Goal: Information Seeking & Learning: Learn about a topic

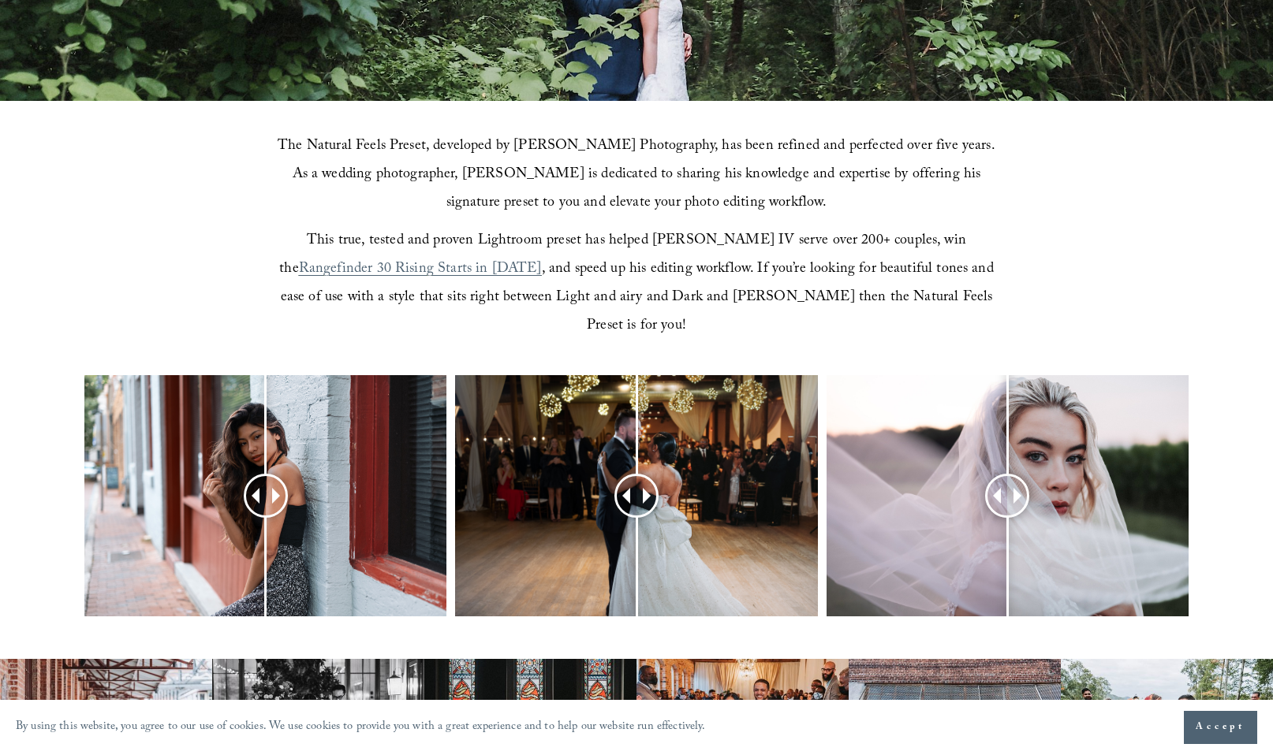
scroll to position [416, 0]
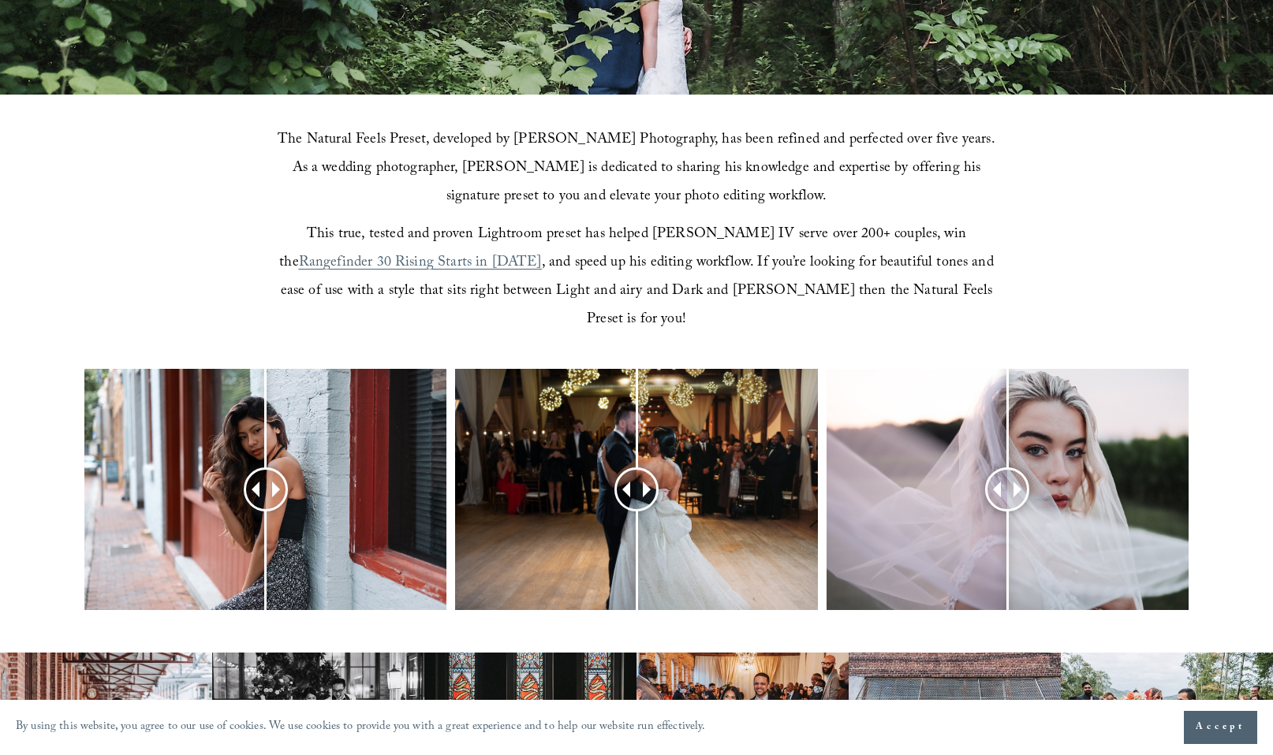
click at [322, 263] on span "Rangefinder 30 Rising Starts in 2021" at bounding box center [420, 264] width 243 height 24
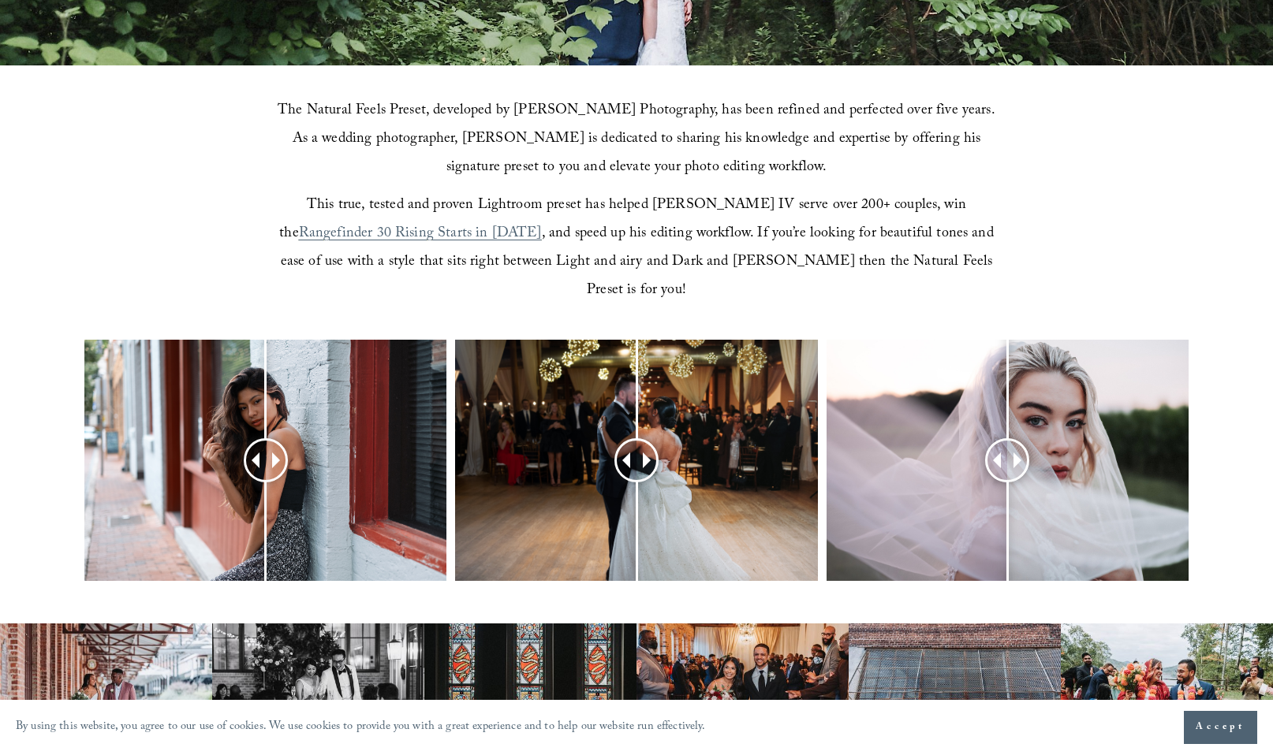
scroll to position [456, 0]
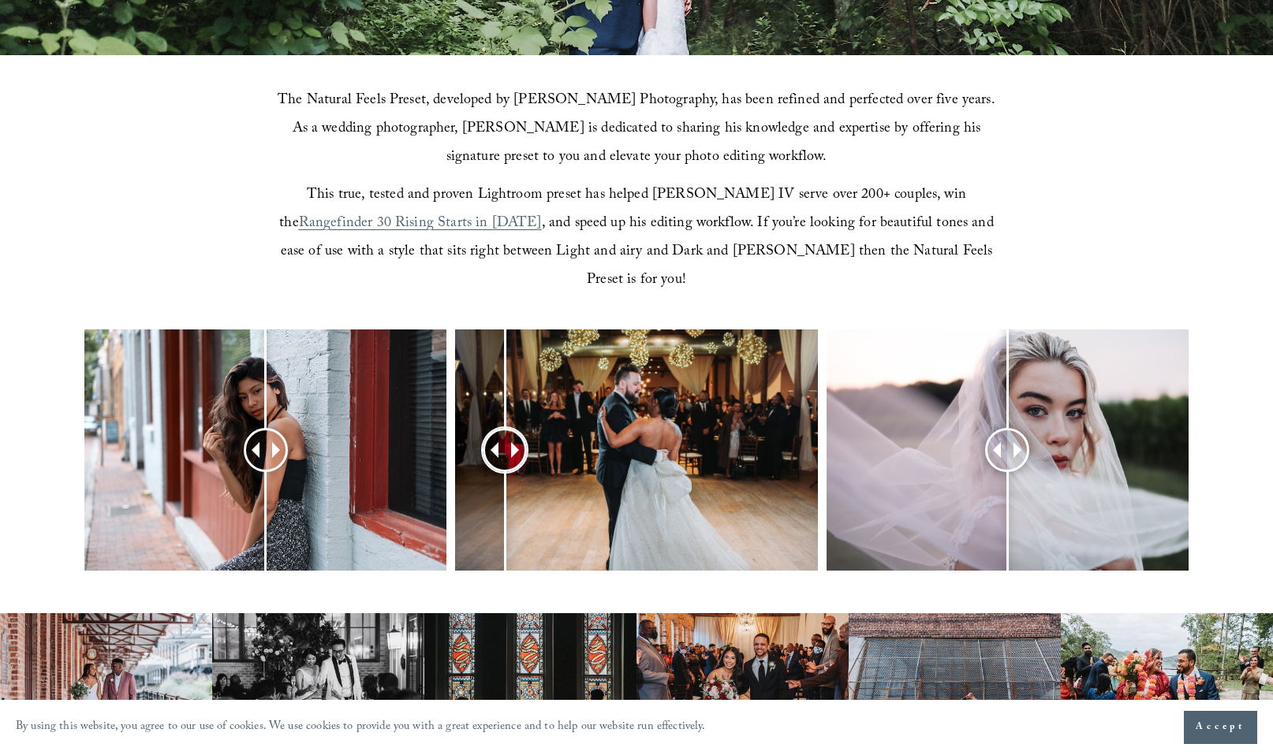
drag, startPoint x: 644, startPoint y: 420, endPoint x: 504, endPoint y: 423, distance: 140.4
click at [504, 430] on div at bounding box center [505, 451] width 42 height 42
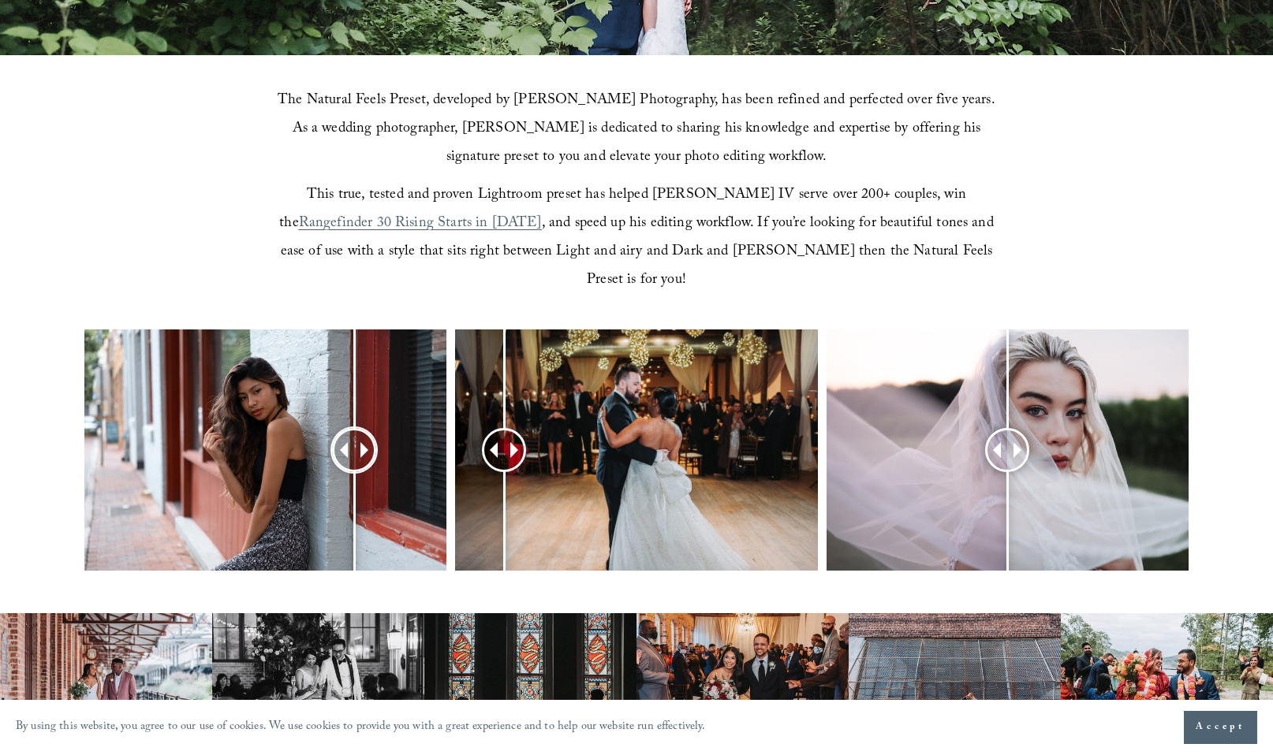
drag, startPoint x: 265, startPoint y: 427, endPoint x: 354, endPoint y: 401, distance: 93.0
click at [354, 401] on div at bounding box center [265, 450] width 362 height 241
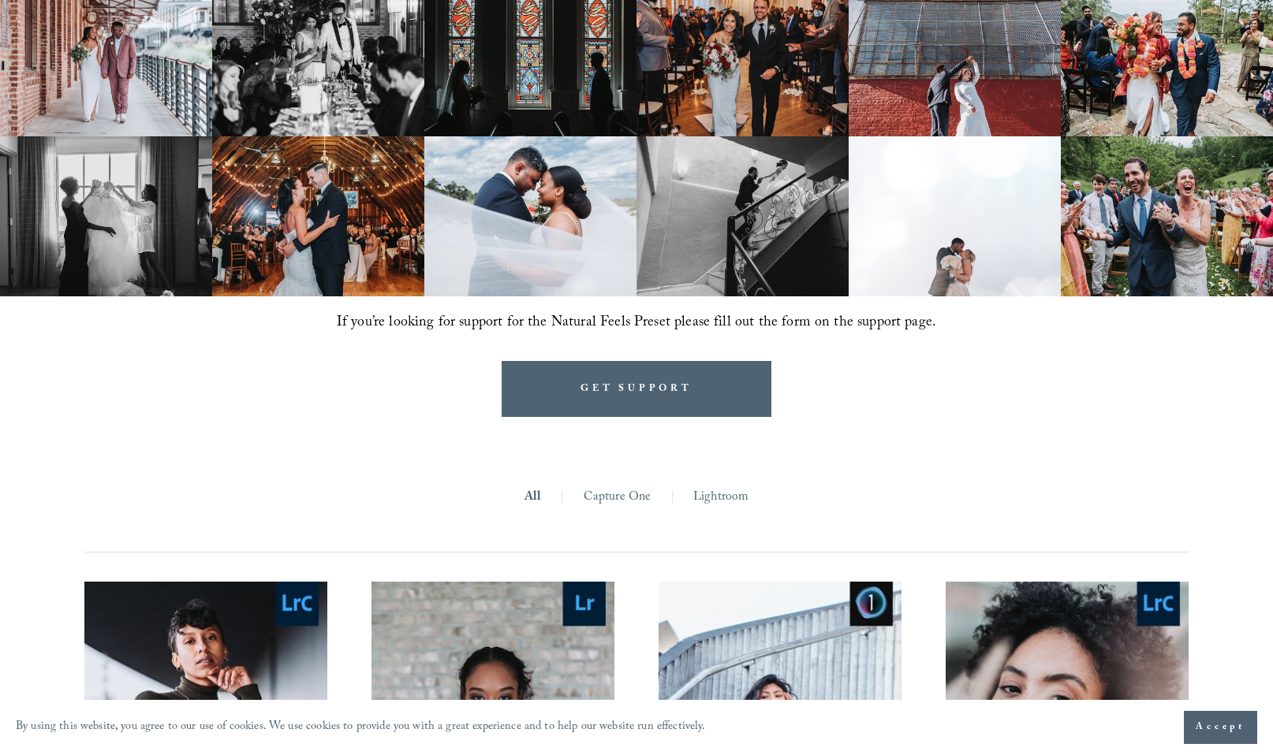
scroll to position [1095, 0]
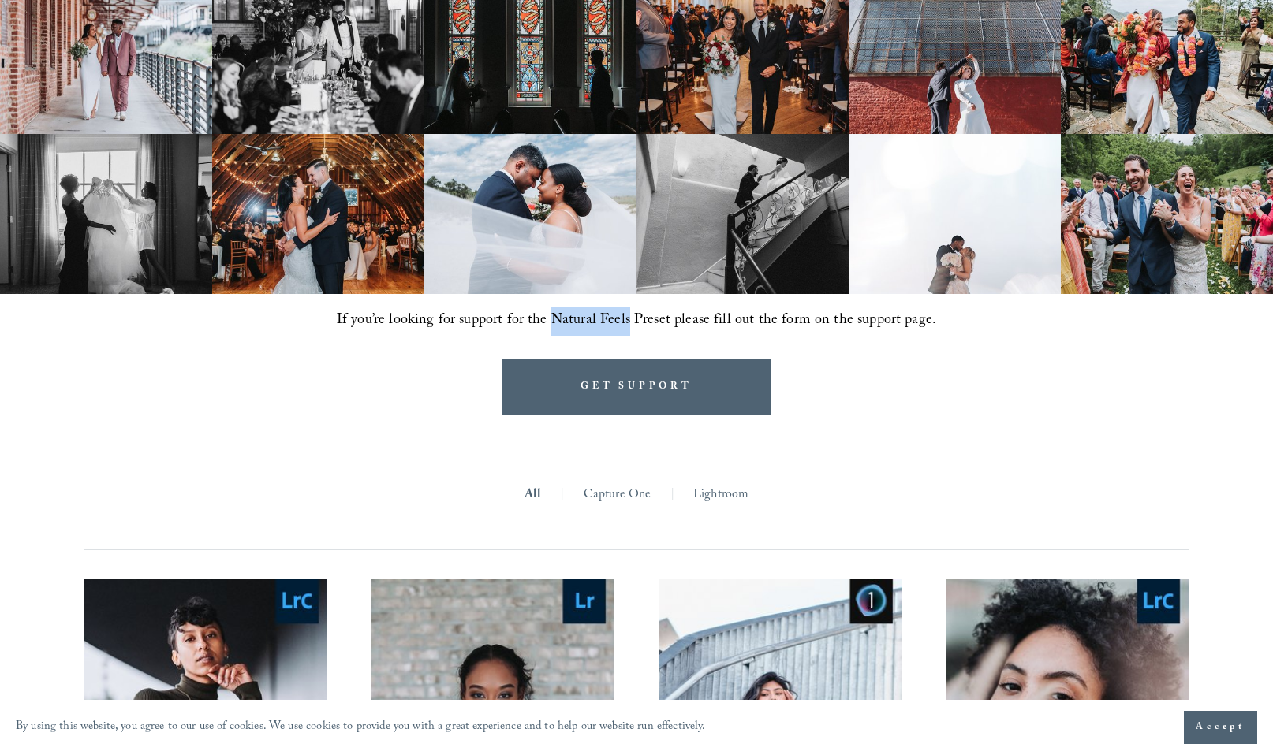
drag, startPoint x: 554, startPoint y: 293, endPoint x: 632, endPoint y: 301, distance: 78.5
click at [632, 309] on span "If you’re looking for support for the Natural Feels Preset please fill out the …" at bounding box center [636, 321] width 599 height 24
copy span "Natural Feels"
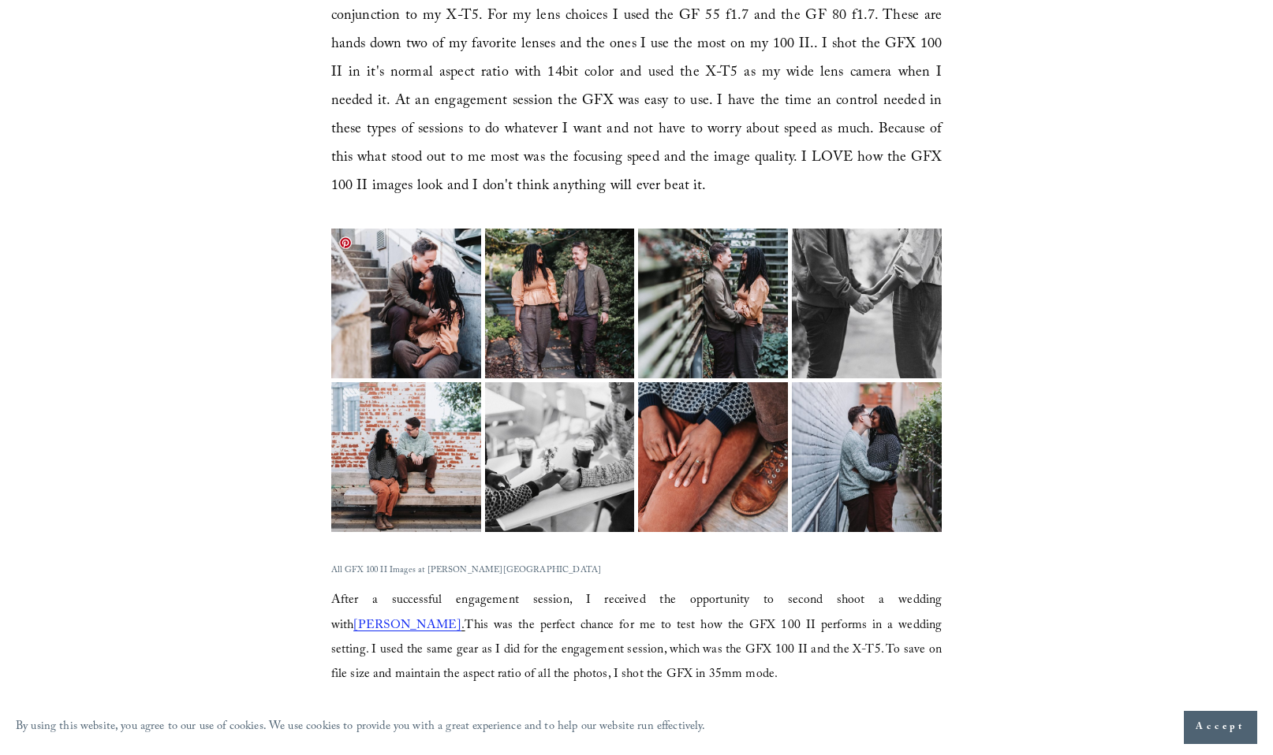
scroll to position [1589, 0]
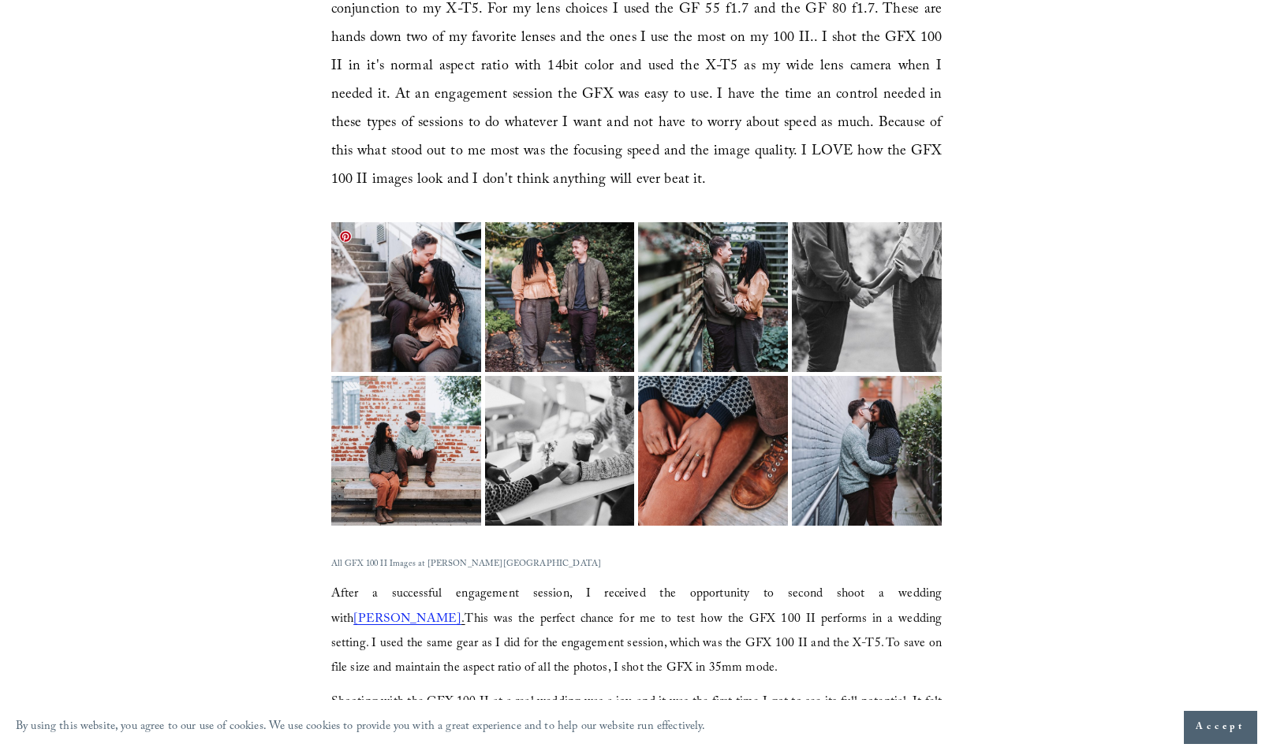
click at [405, 278] on img at bounding box center [405, 297] width 225 height 150
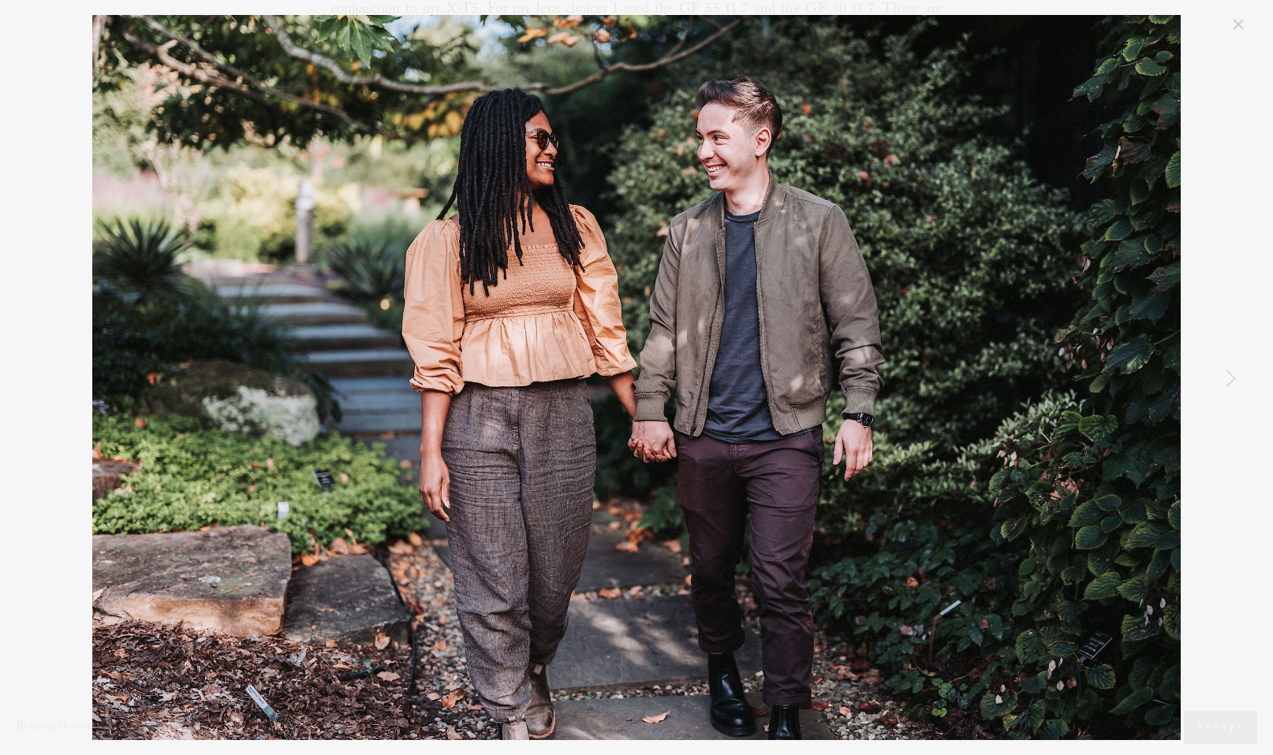
click at [1256, 73] on div "Raleigh JC Raulston Engagement Photography" at bounding box center [636, 377] width 1273 height 755
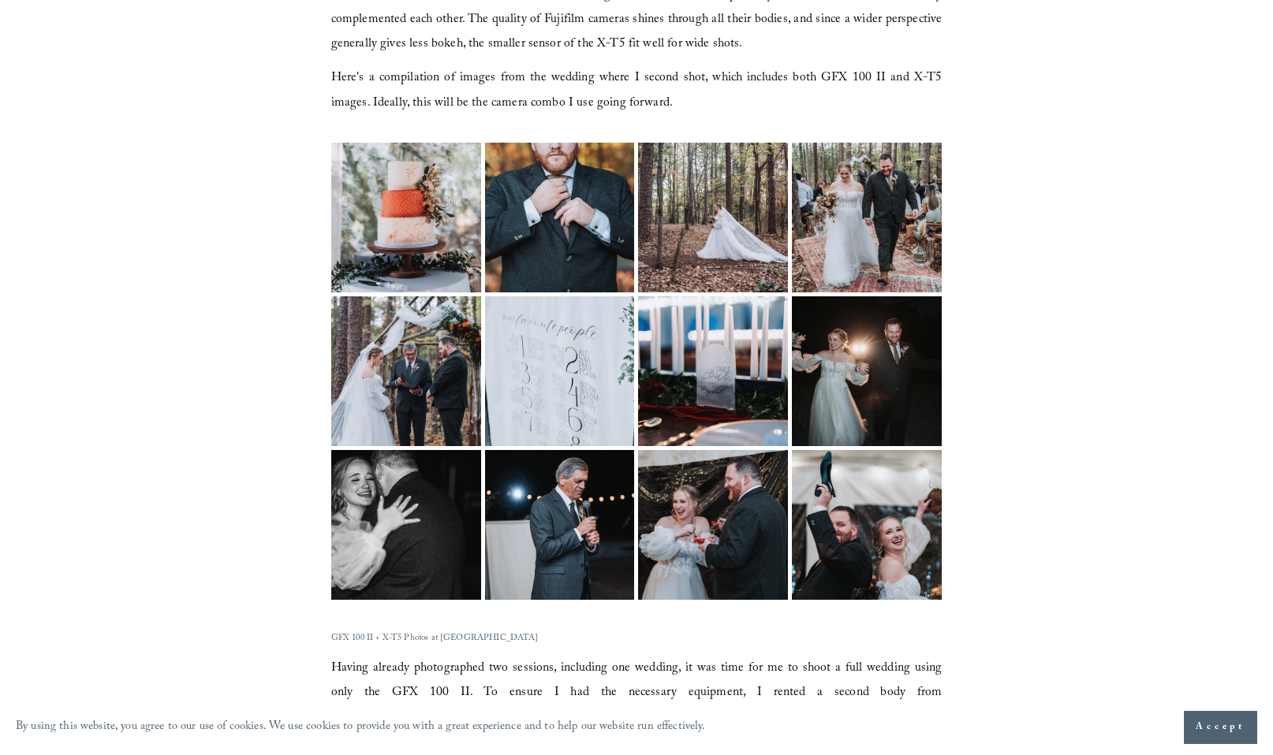
scroll to position [2372, 0]
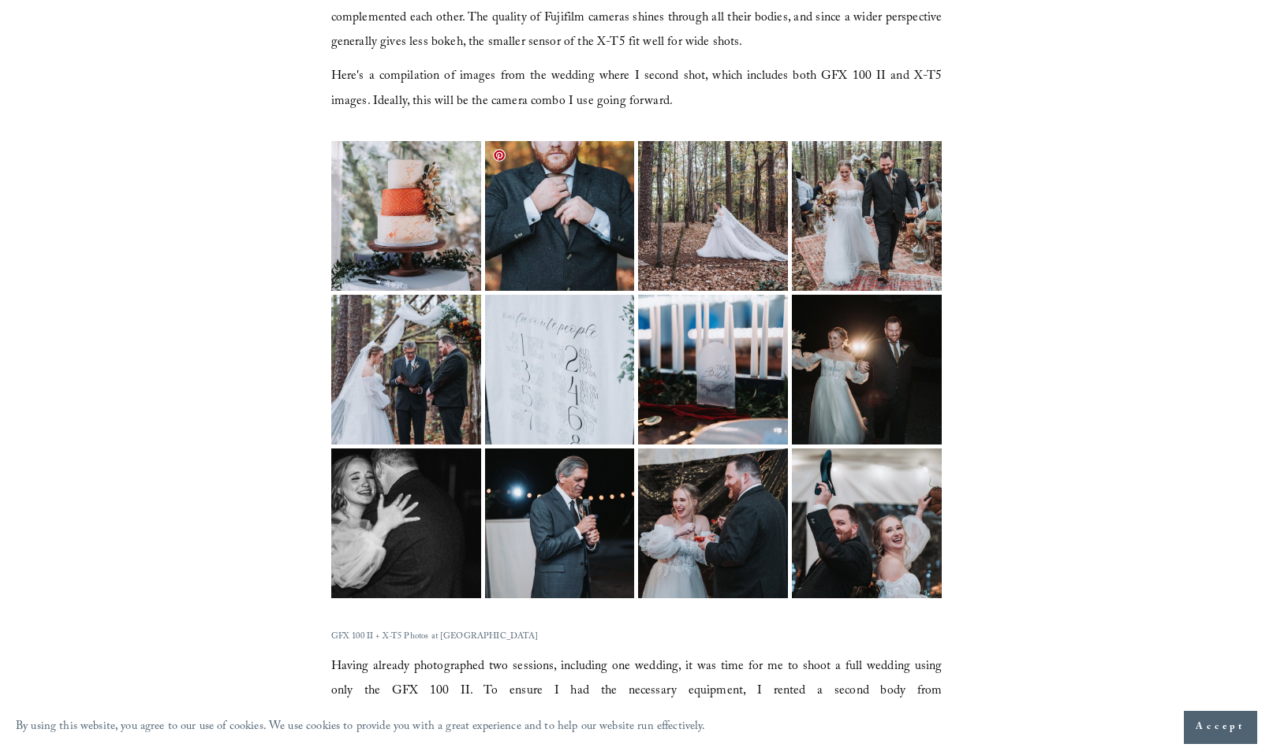
click at [526, 188] on img at bounding box center [559, 216] width 225 height 150
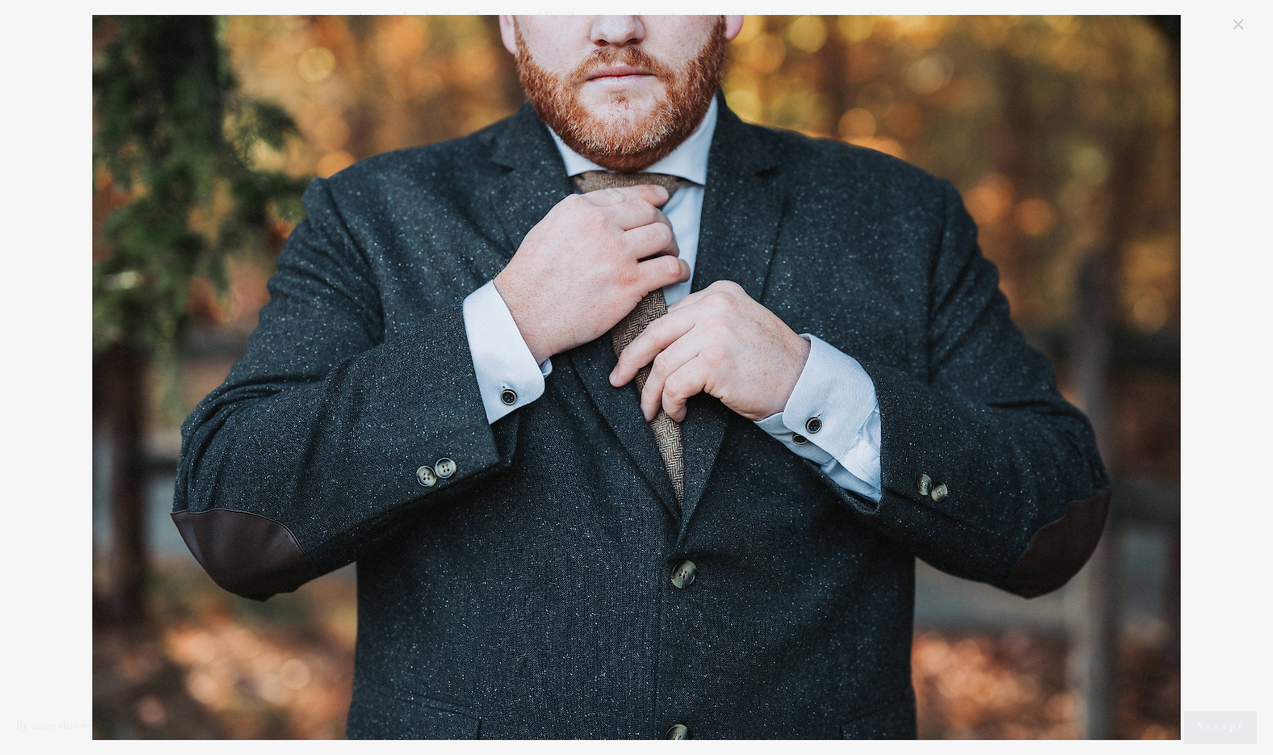
click at [1236, 25] on link "Close" at bounding box center [1238, 24] width 19 height 19
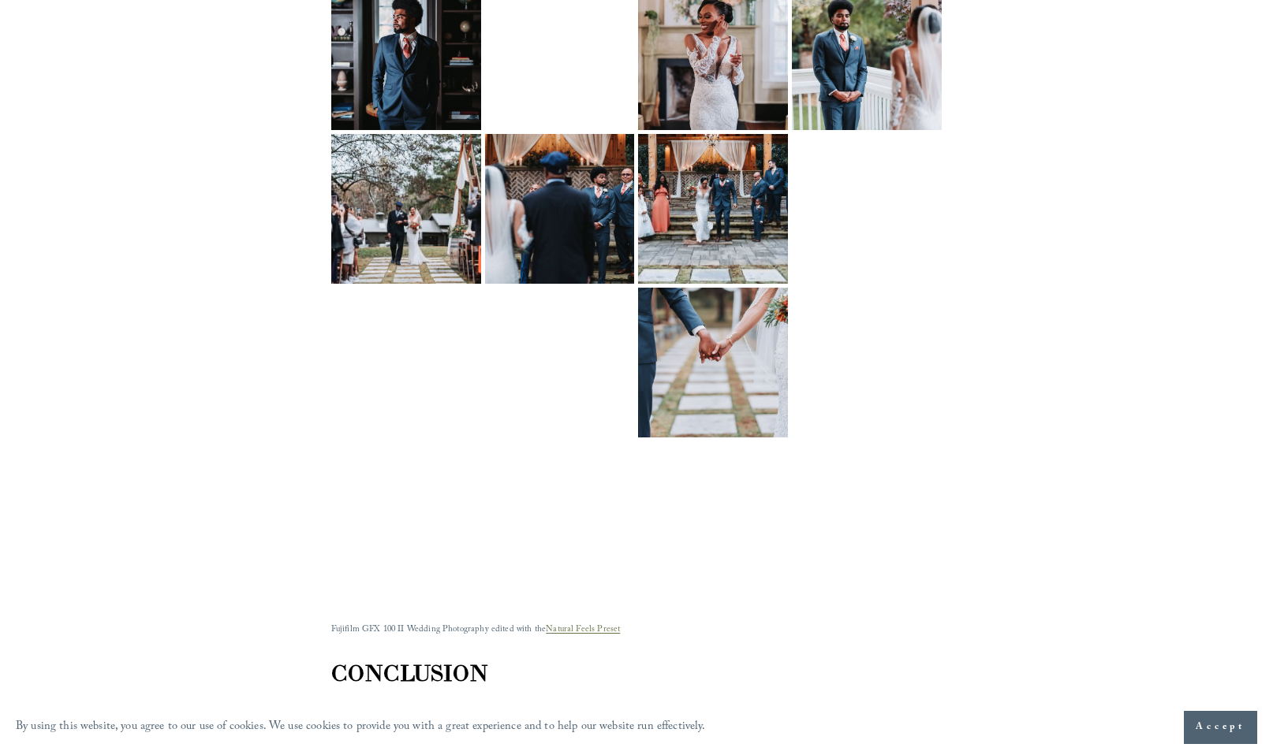
scroll to position [3278, 0]
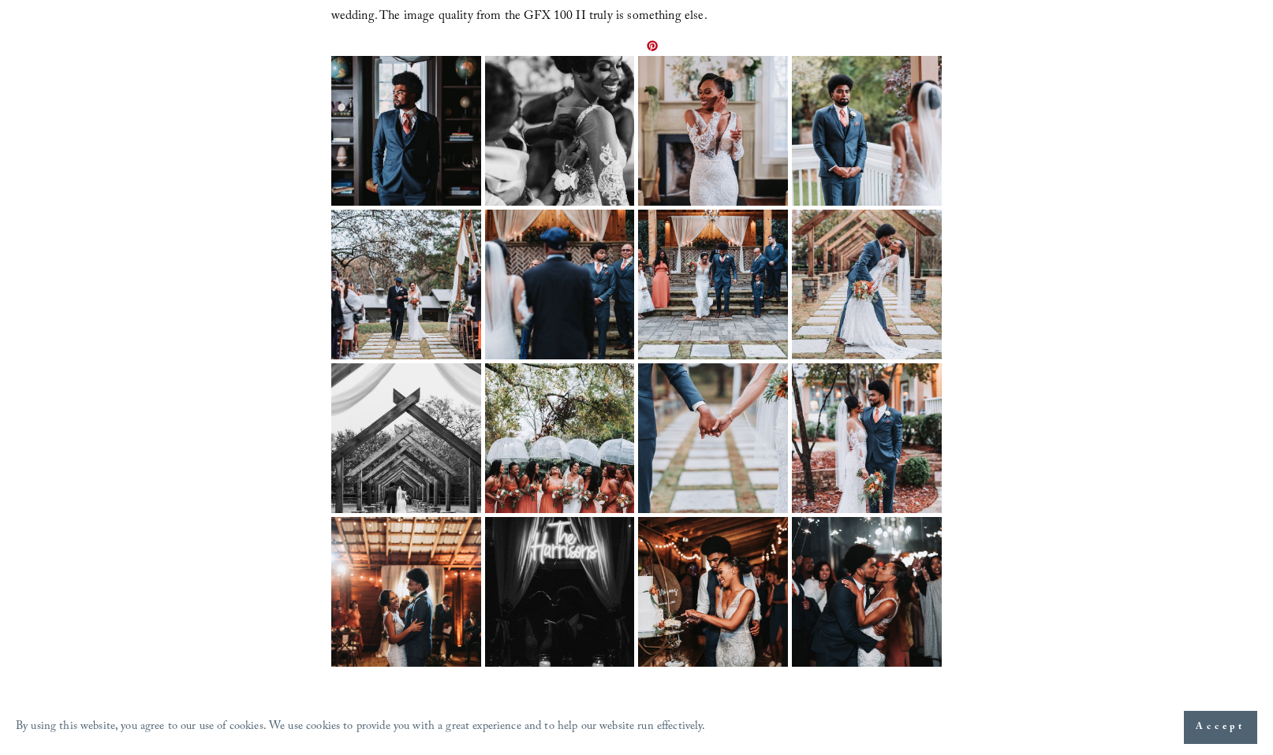
click at [709, 74] on img at bounding box center [712, 131] width 199 height 150
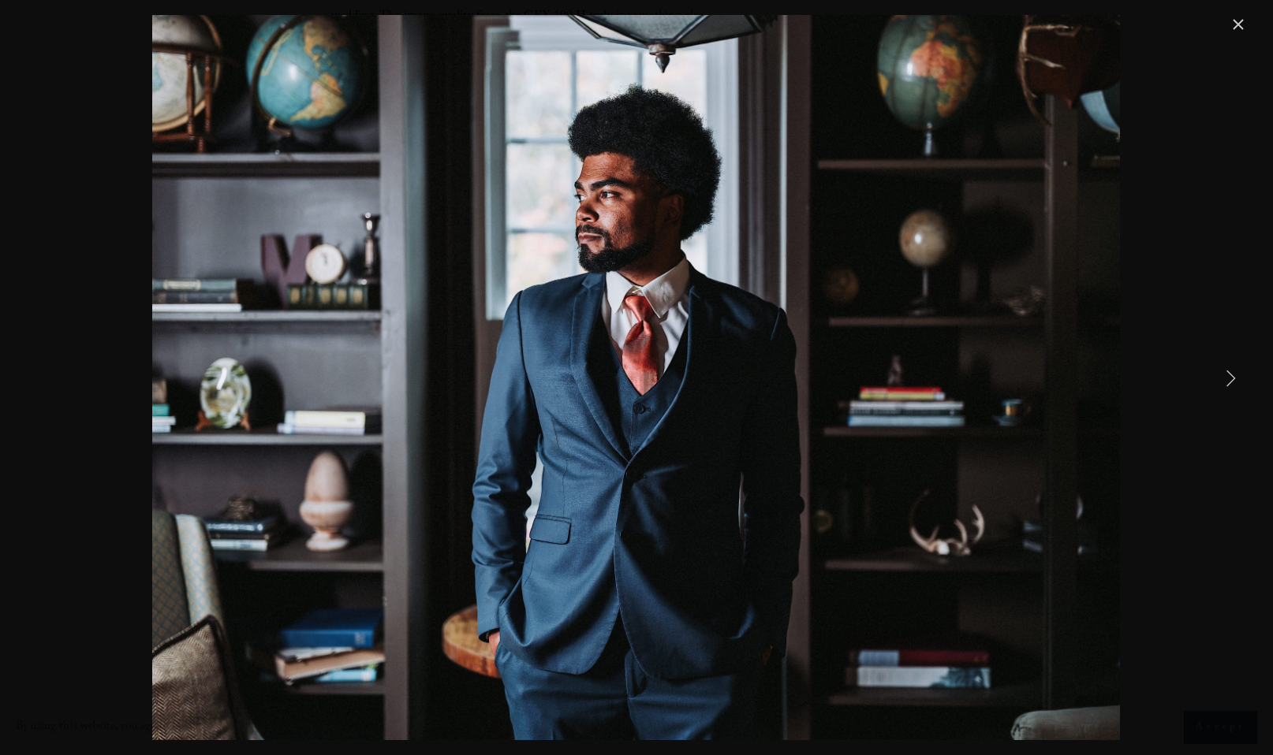
click at [1239, 25] on link "Close" at bounding box center [1238, 24] width 19 height 19
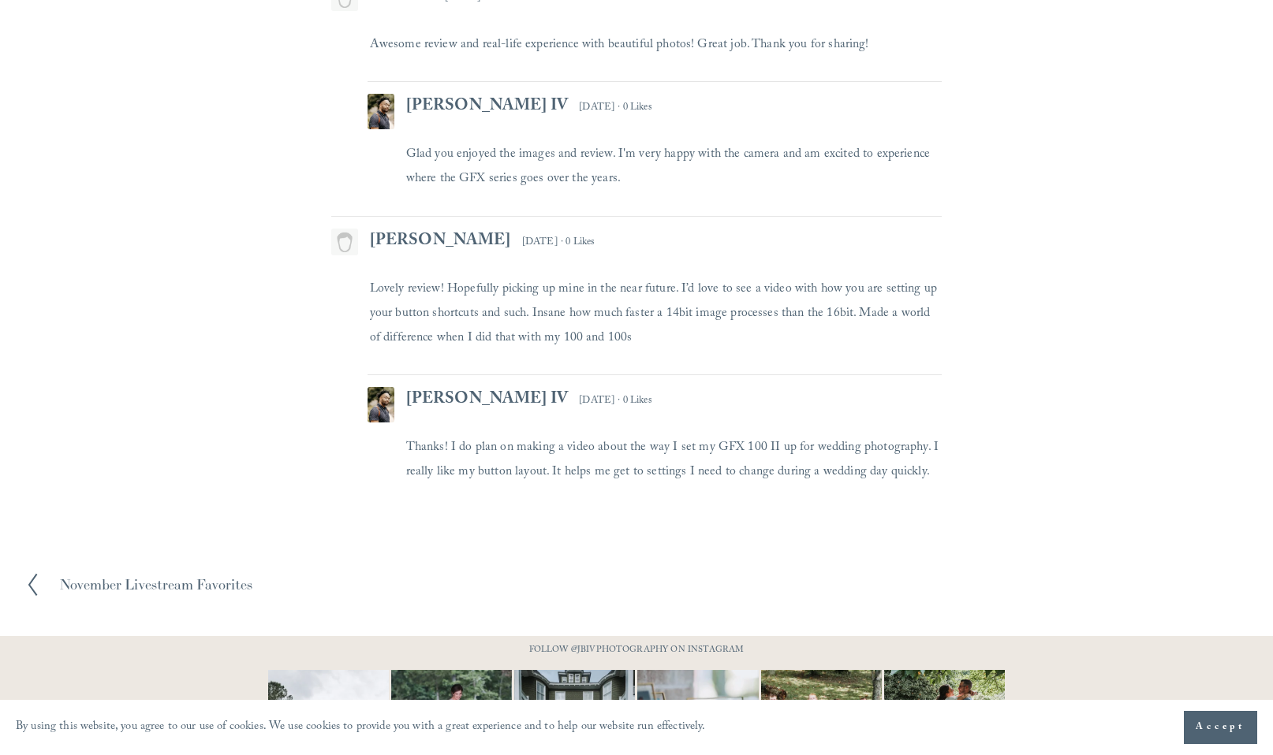
scroll to position [5005, 0]
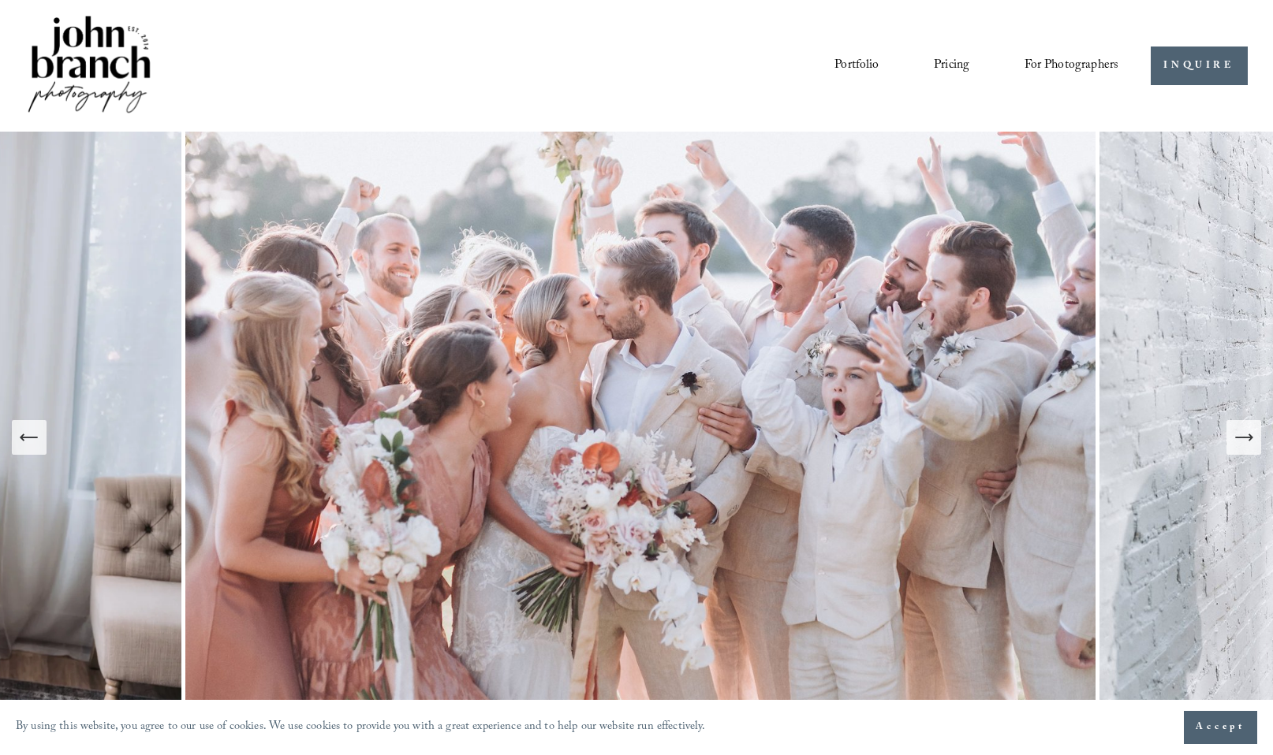
click at [0, 0] on span "Education" at bounding box center [0, 0] width 0 height 0
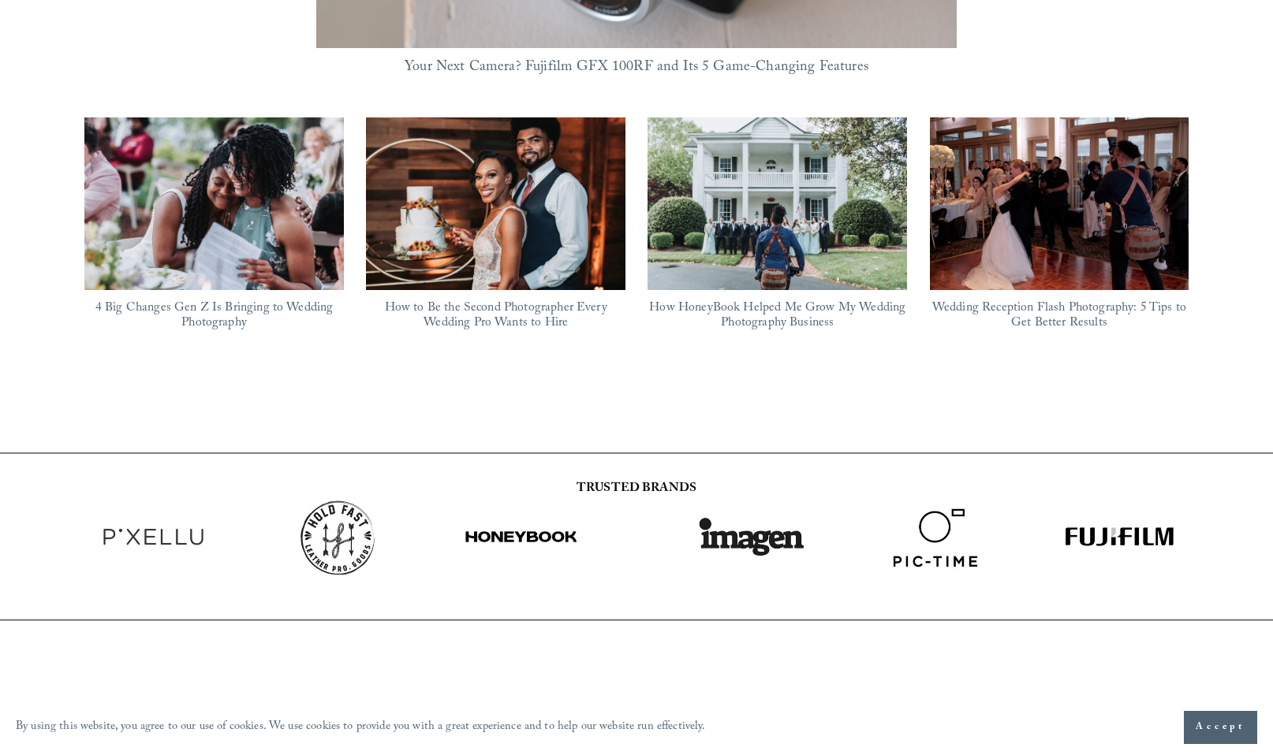
scroll to position [1419, 0]
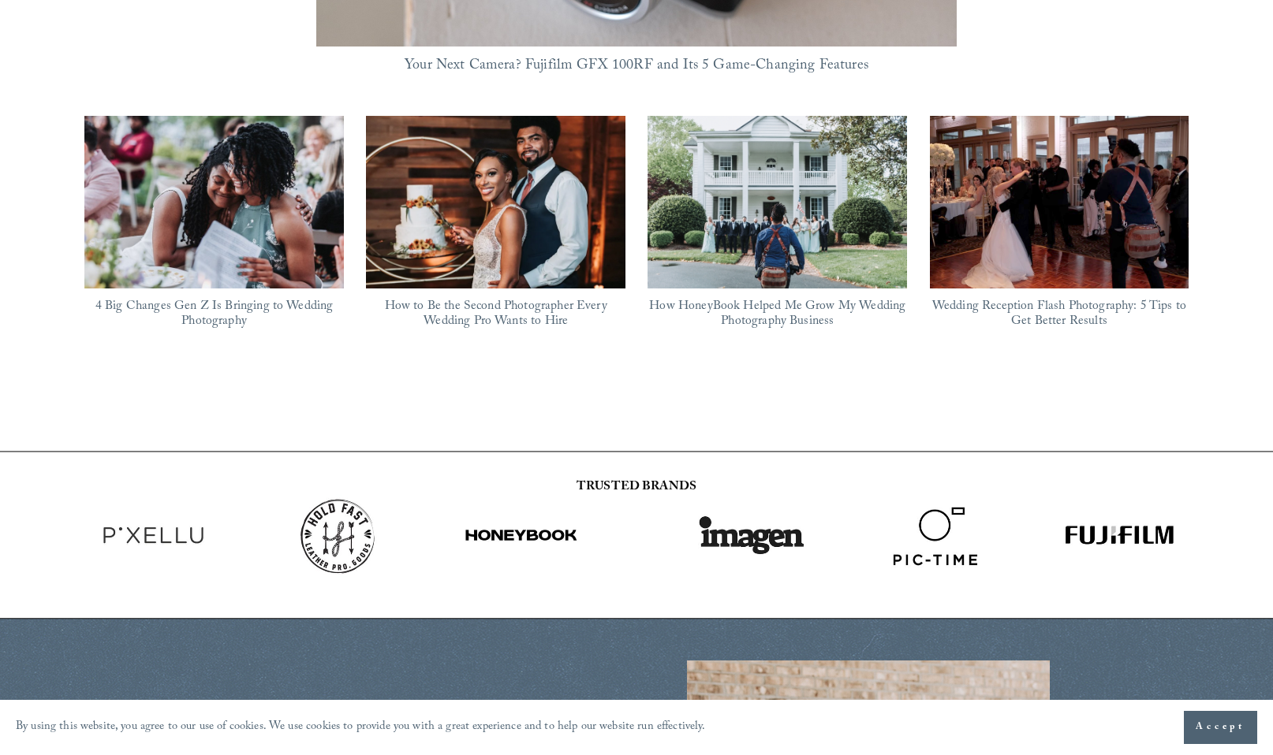
click at [205, 235] on img at bounding box center [213, 202] width 259 height 173
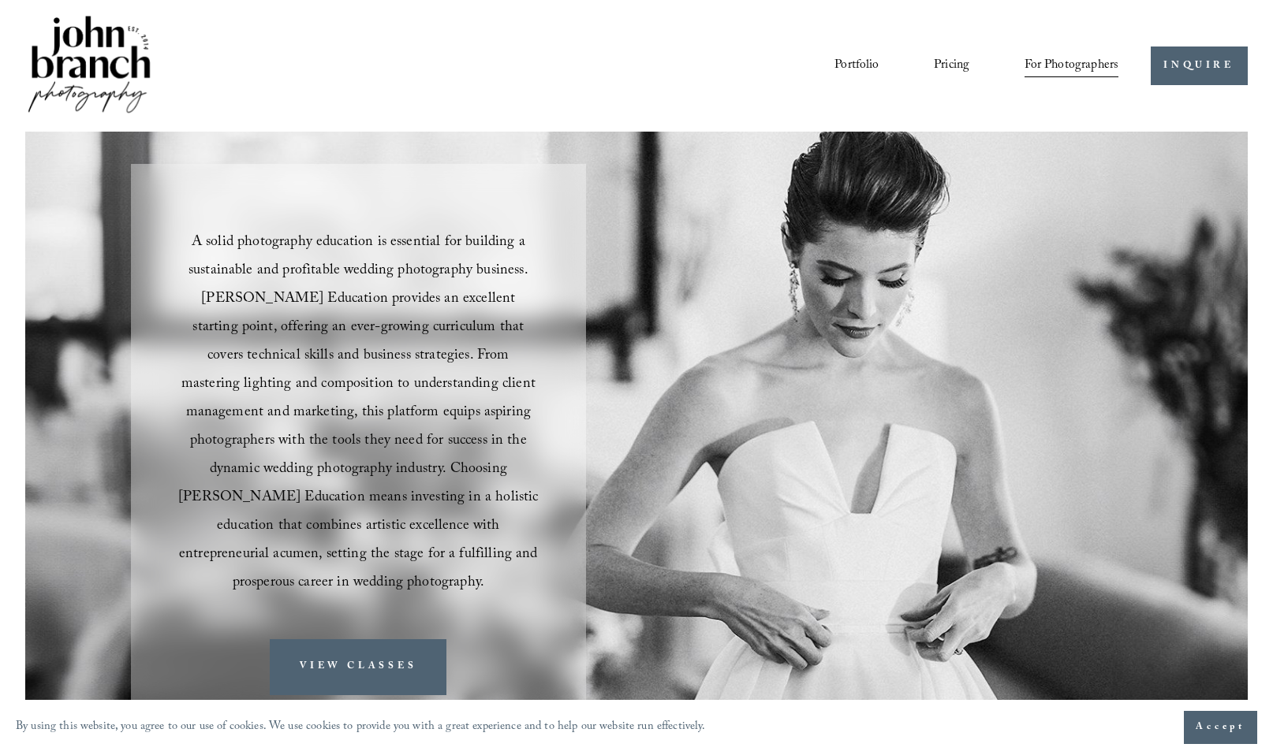
click at [0, 0] on span "Presets" at bounding box center [0, 0] width 0 height 0
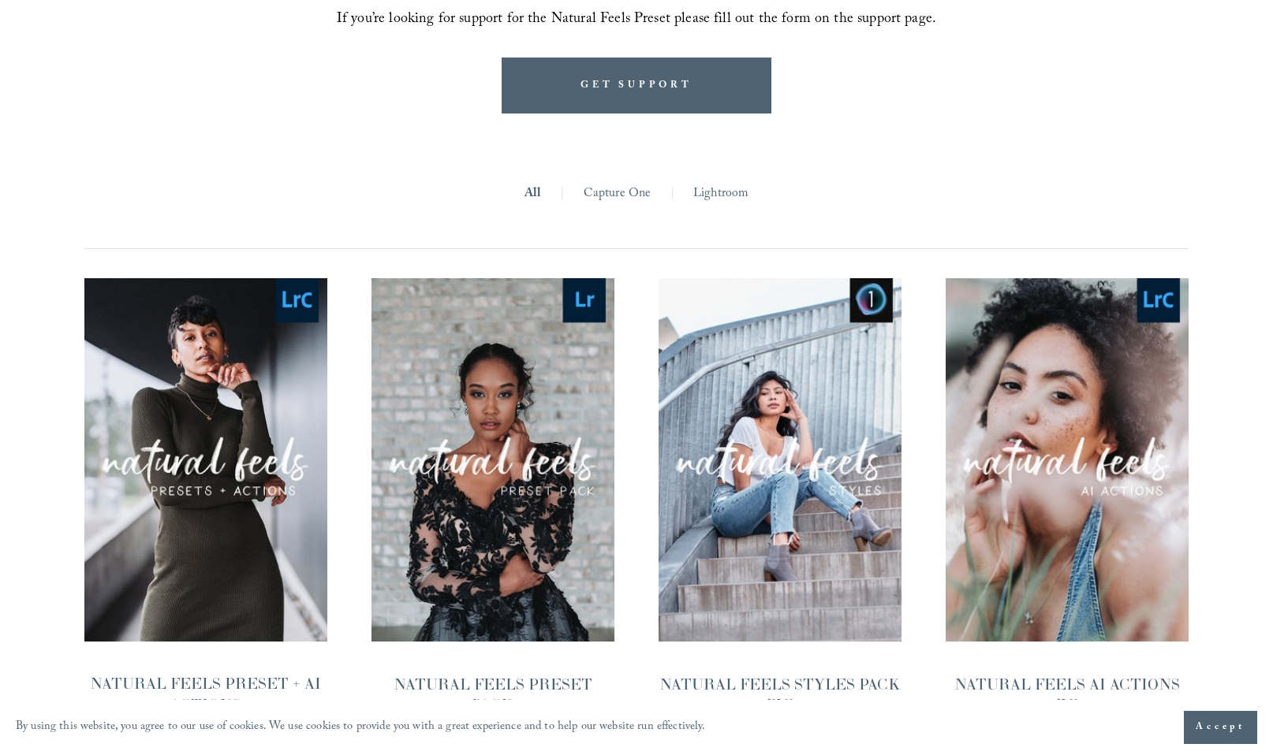
scroll to position [1401, 0]
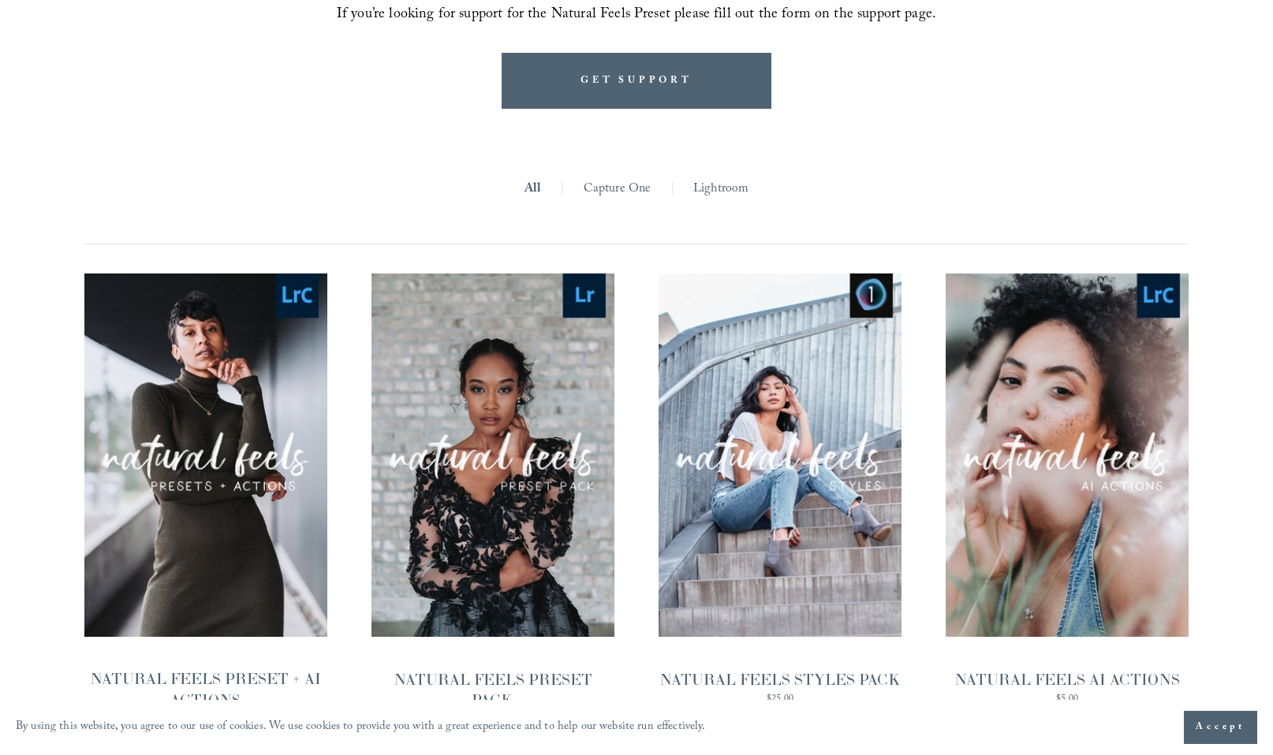
click at [723, 177] on link "Lightroom" at bounding box center [720, 189] width 55 height 24
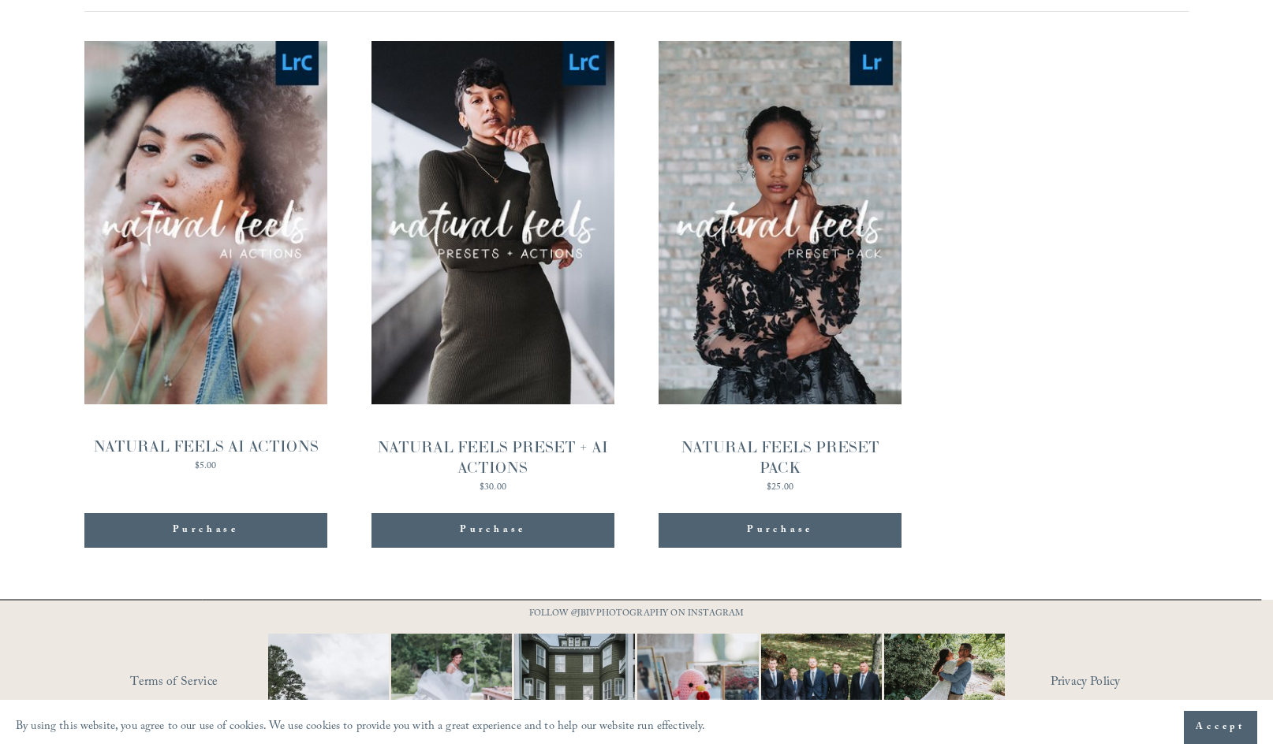
scroll to position [1586, 0]
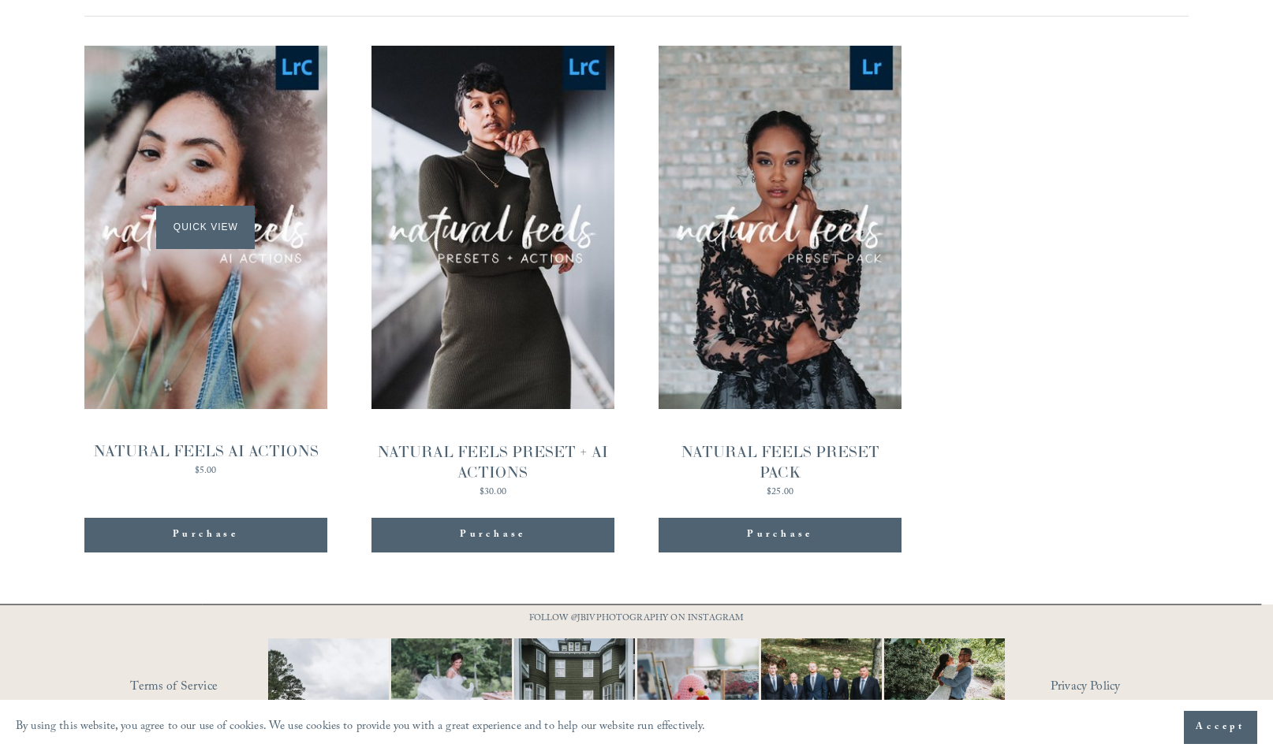
click at [213, 296] on div "Quick View" at bounding box center [205, 228] width 243 height 364
click at [713, 391] on div "Quick View" at bounding box center [779, 228] width 243 height 364
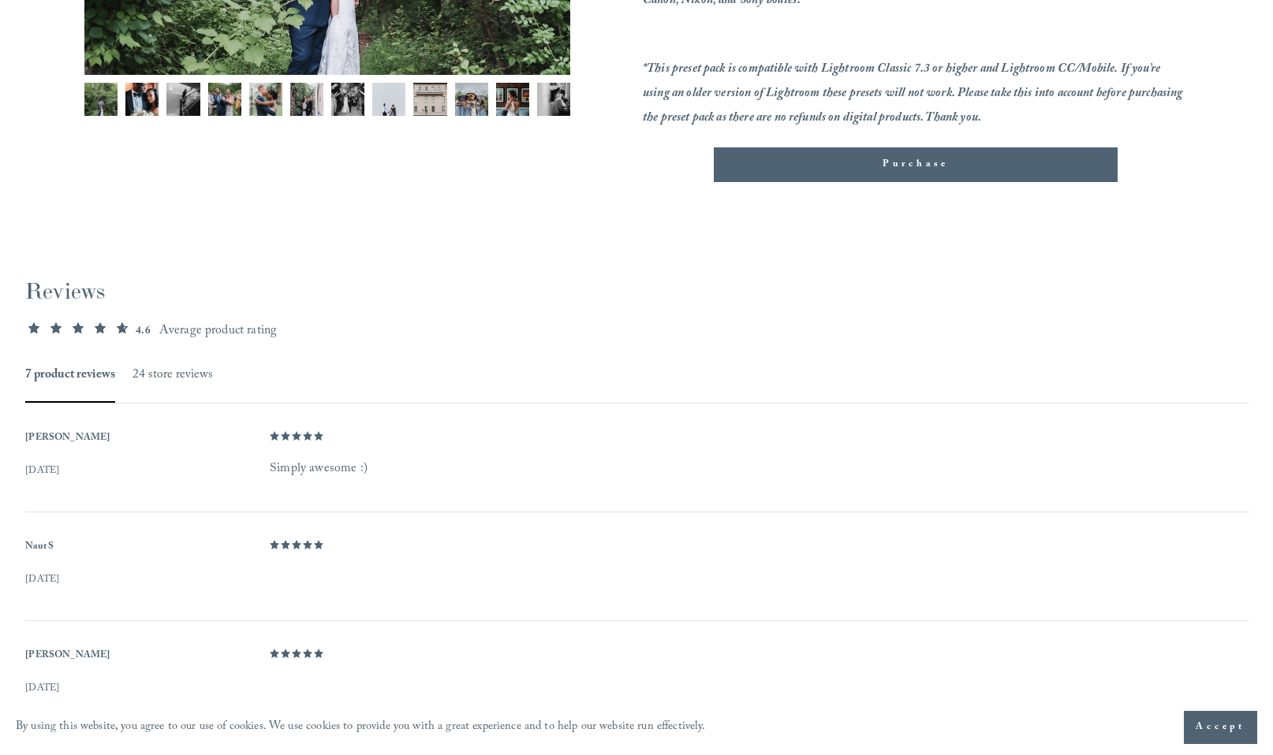
scroll to position [626, 0]
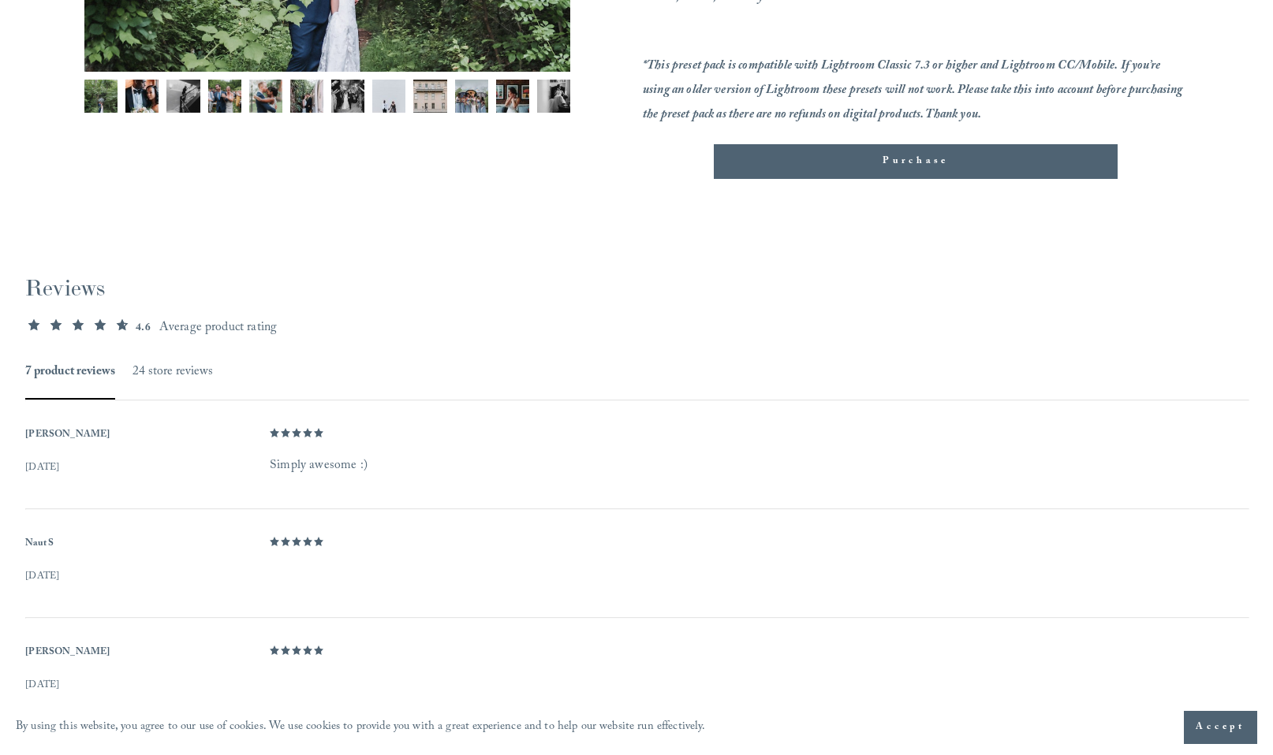
click at [170, 373] on button "24 store reviews" at bounding box center [172, 372] width 80 height 23
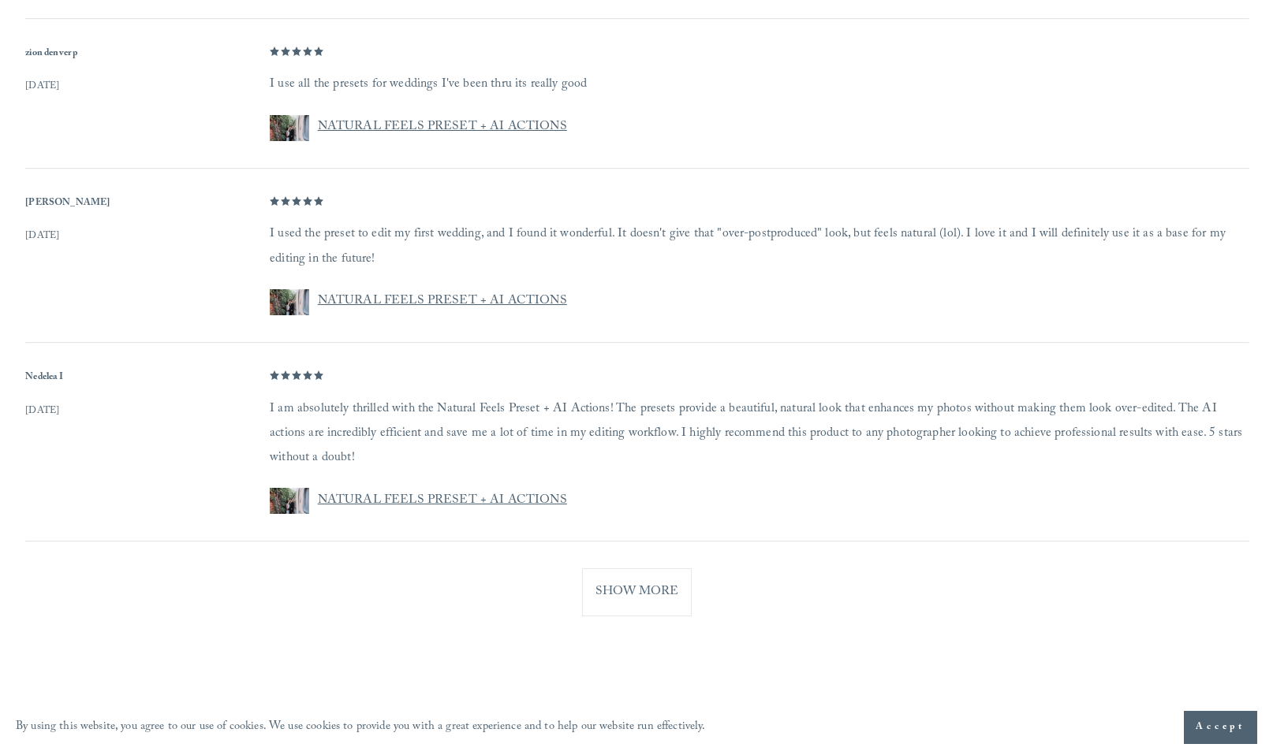
scroll to position [1308, 0]
click at [613, 597] on button "Show More" at bounding box center [637, 592] width 110 height 48
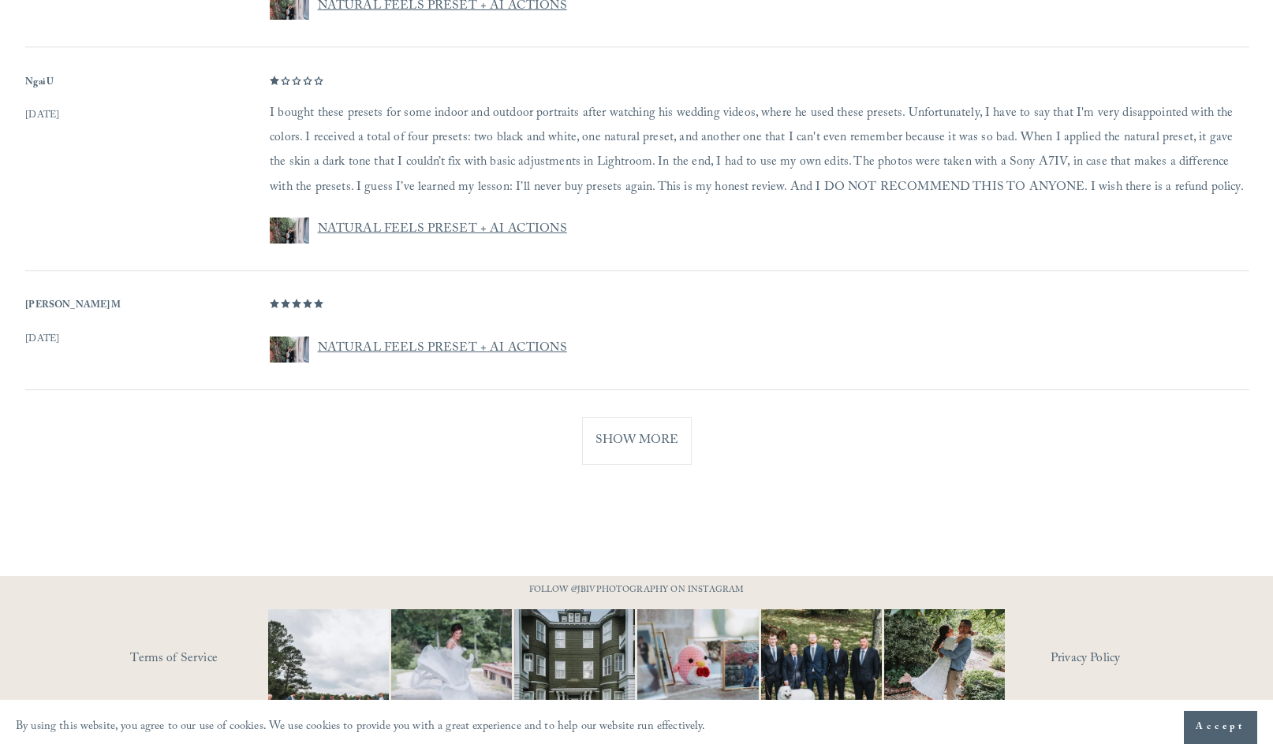
scroll to position [2270, 0]
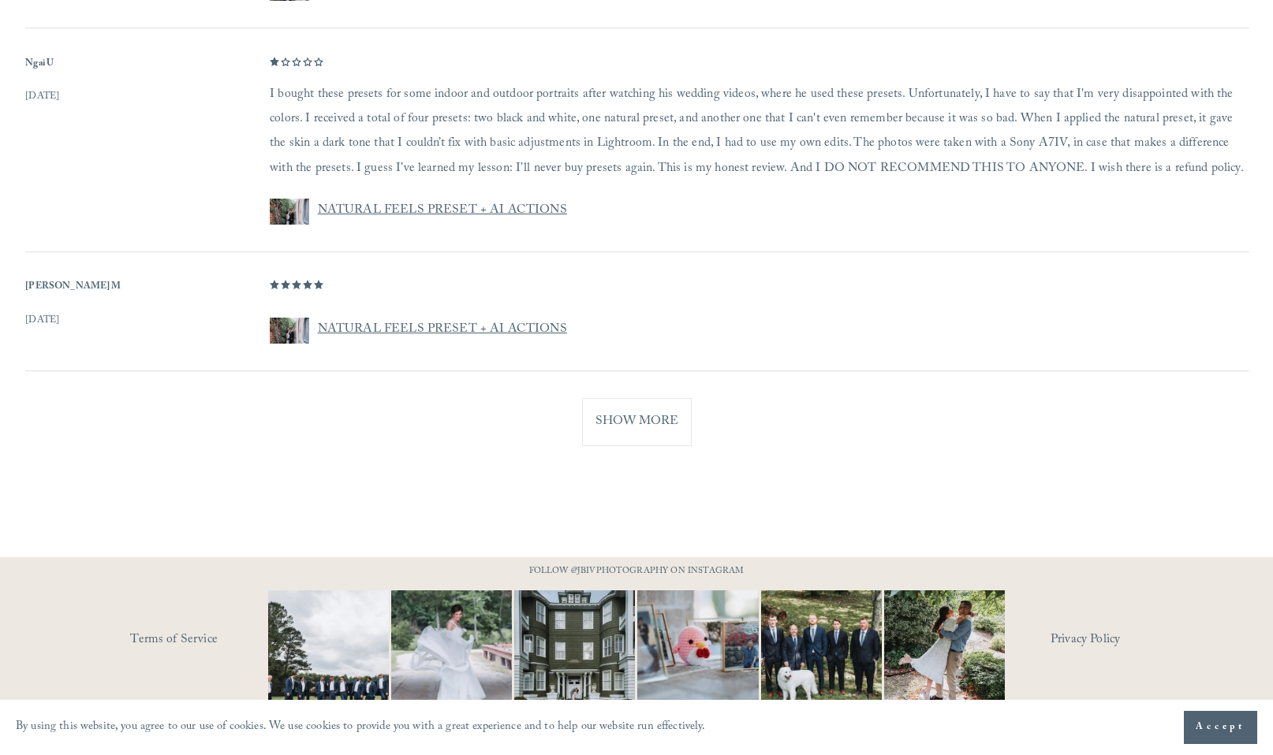
click at [638, 429] on button "Show More" at bounding box center [637, 422] width 110 height 48
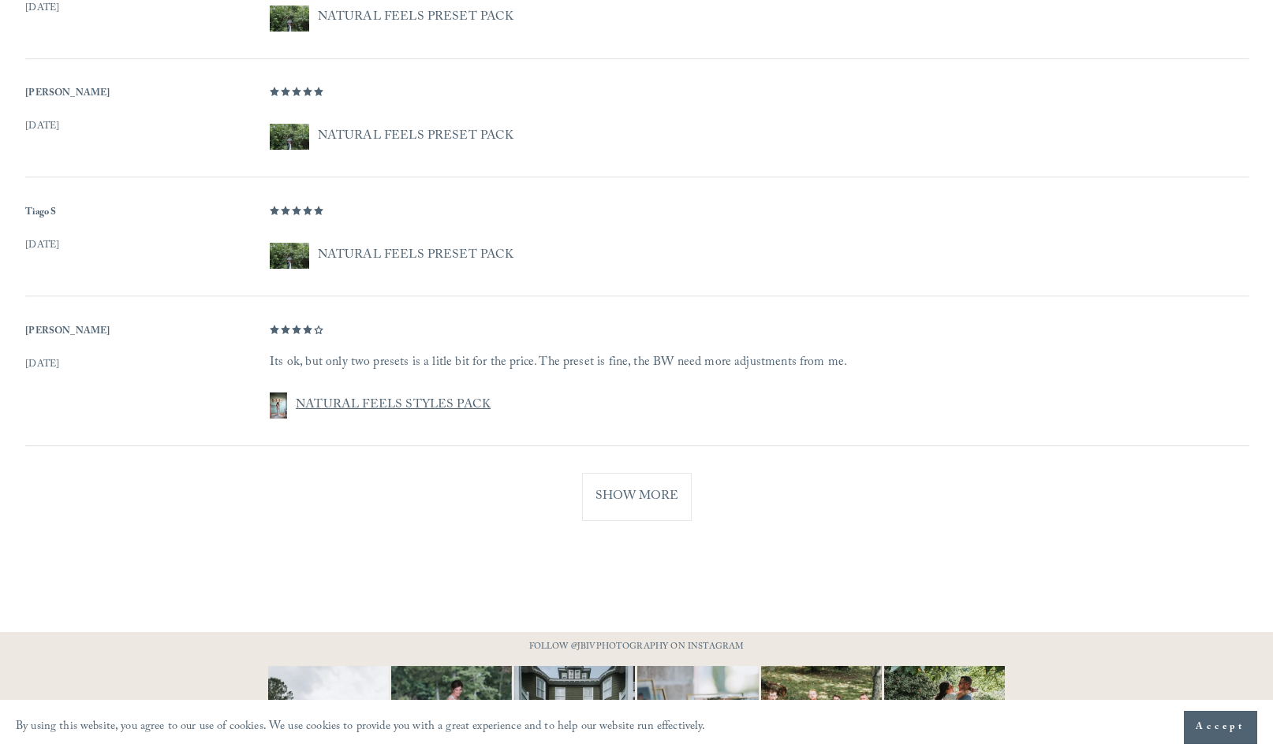
scroll to position [2877, 0]
click at [610, 499] on button "Show More" at bounding box center [637, 496] width 110 height 48
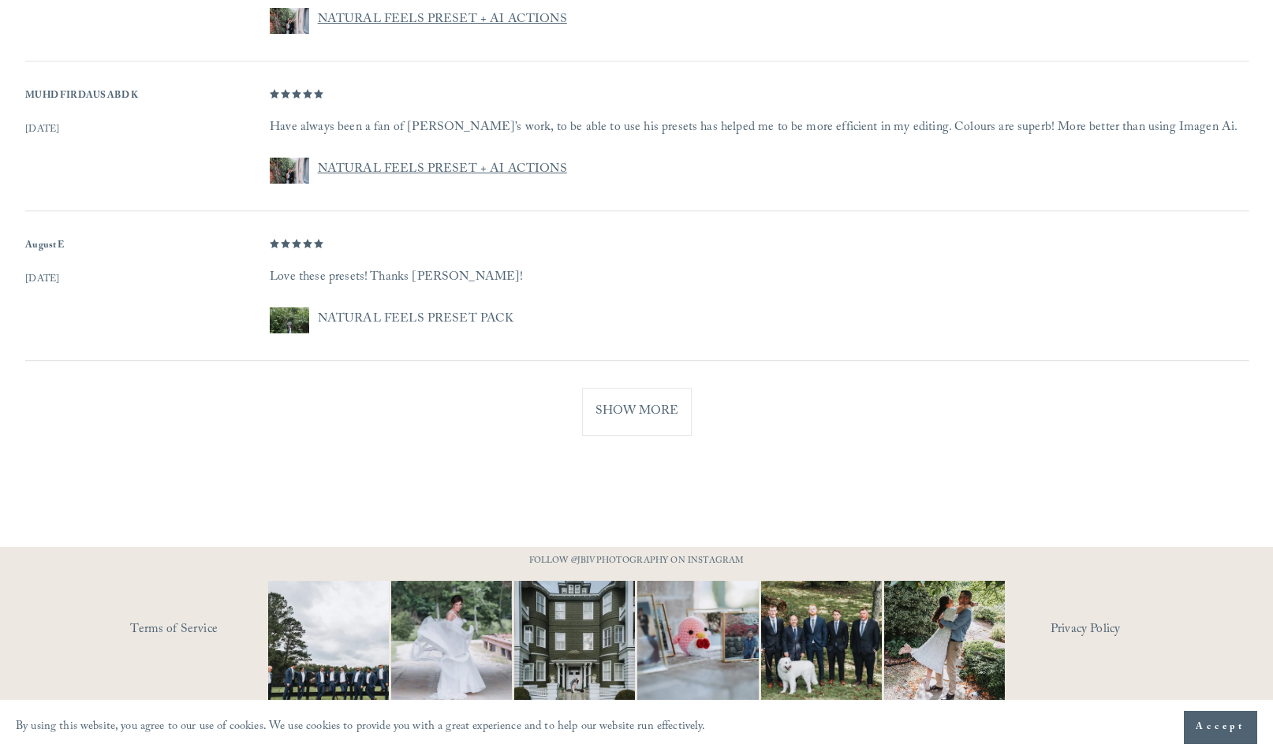
scroll to position [3797, 0]
